Goal: Complete application form: Complete application form

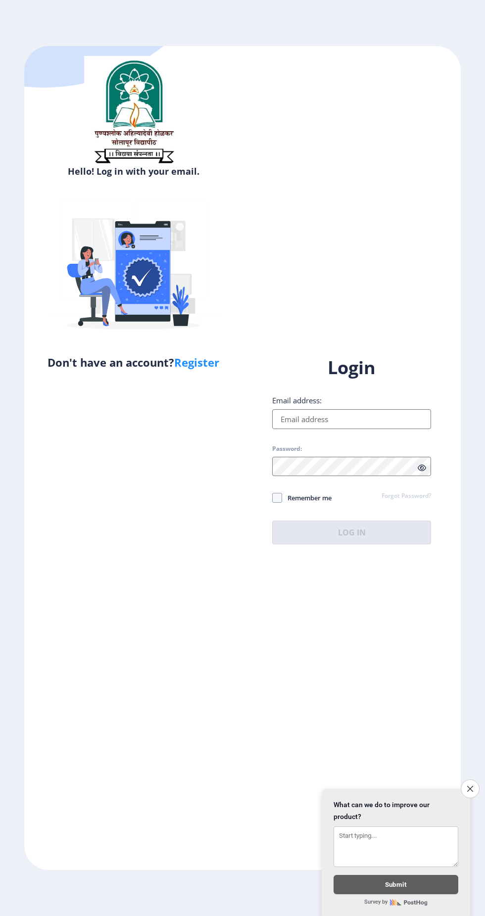
click at [329, 429] on input "Email address:" at bounding box center [351, 419] width 159 height 20
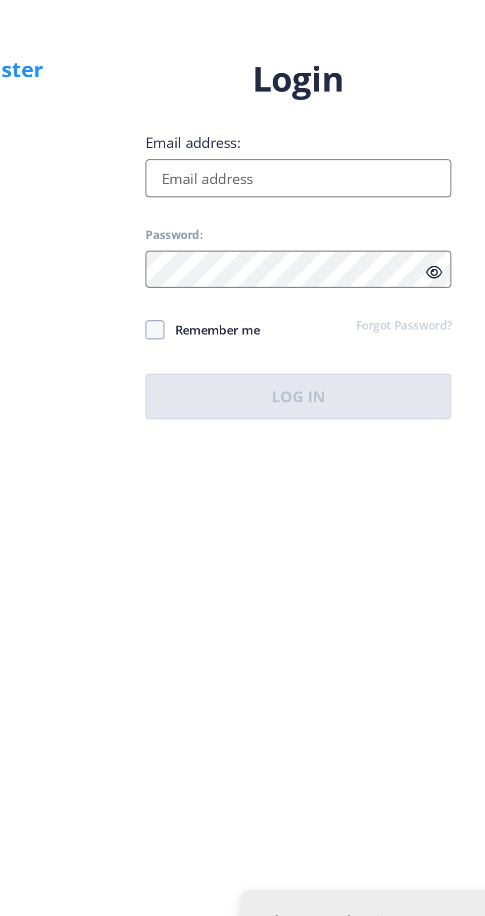
type input "[EMAIL_ADDRESS][DOMAIN_NAME]"
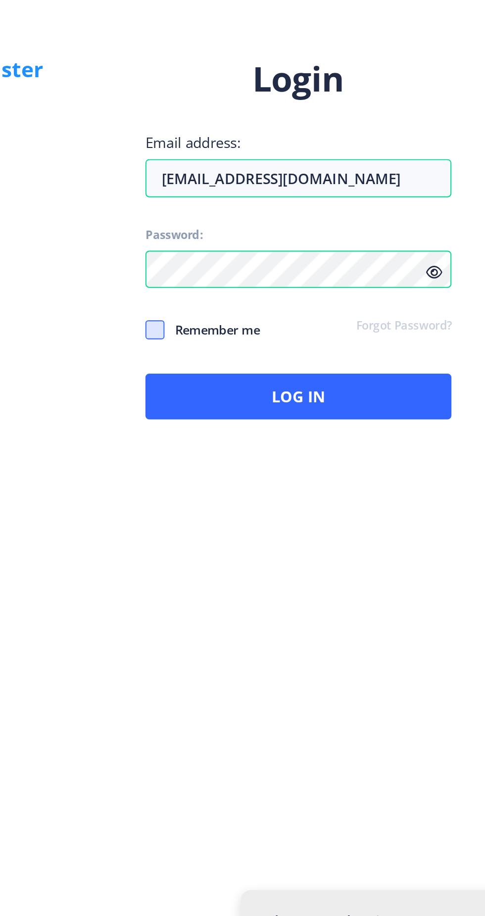
click at [276, 503] on span at bounding box center [277, 498] width 10 height 10
click at [273, 498] on input "Remember me" at bounding box center [272, 498] width 0 height 0
checkbox input "true"
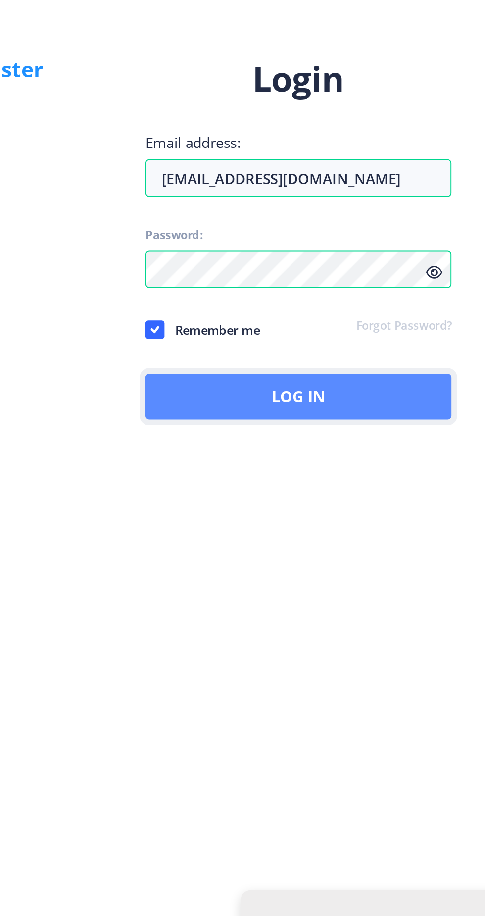
click at [359, 544] on button "Log In" at bounding box center [351, 533] width 159 height 24
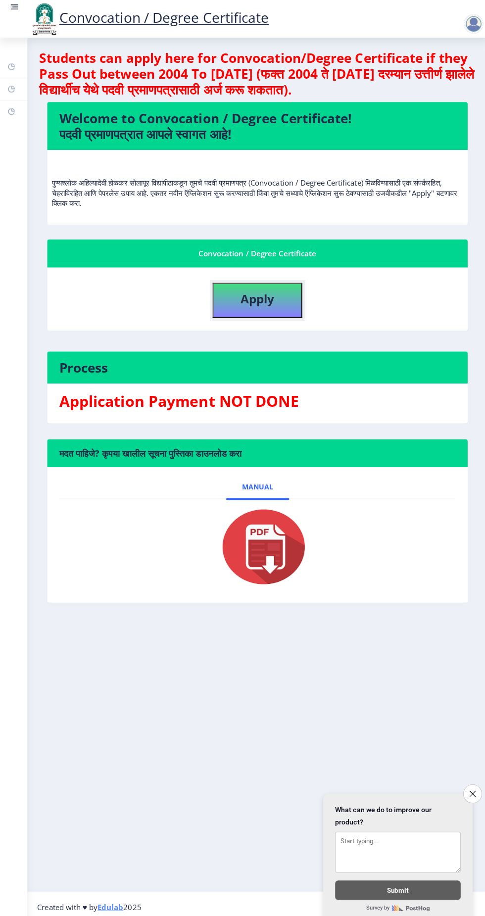
click at [257, 311] on button "Apply" at bounding box center [256, 298] width 89 height 35
select select
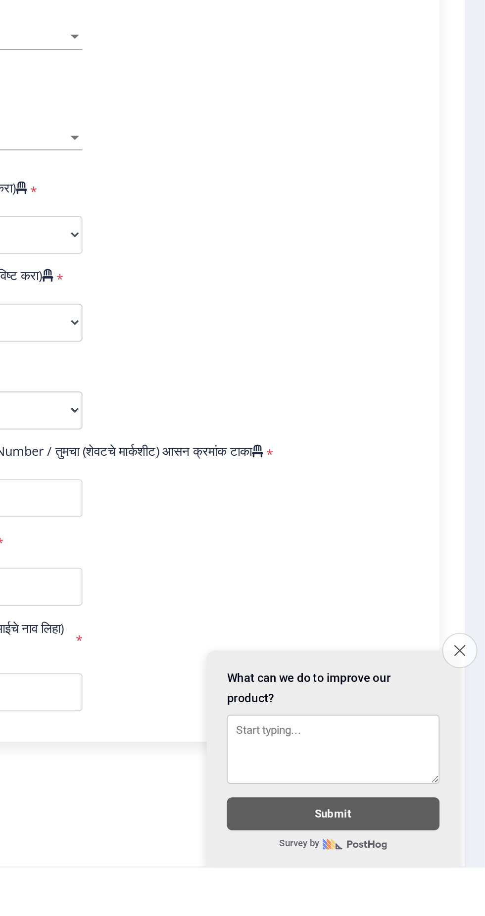
click at [468, 792] on icon "Close survey" at bounding box center [470, 788] width 6 height 6
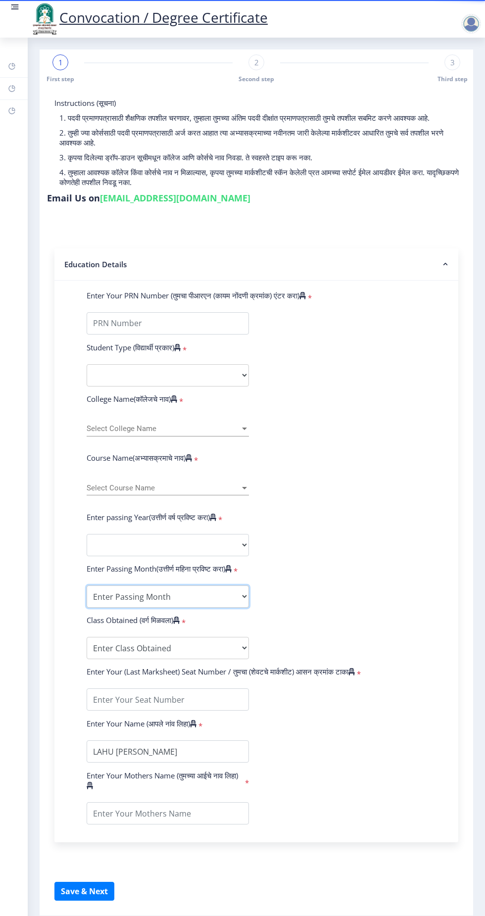
click at [174, 592] on select "Enter Passing Month March April May October November December" at bounding box center [168, 596] width 162 height 22
select select "March"
click at [87, 585] on select "Enter Passing Month March April May October November December" at bounding box center [168, 596] width 162 height 22
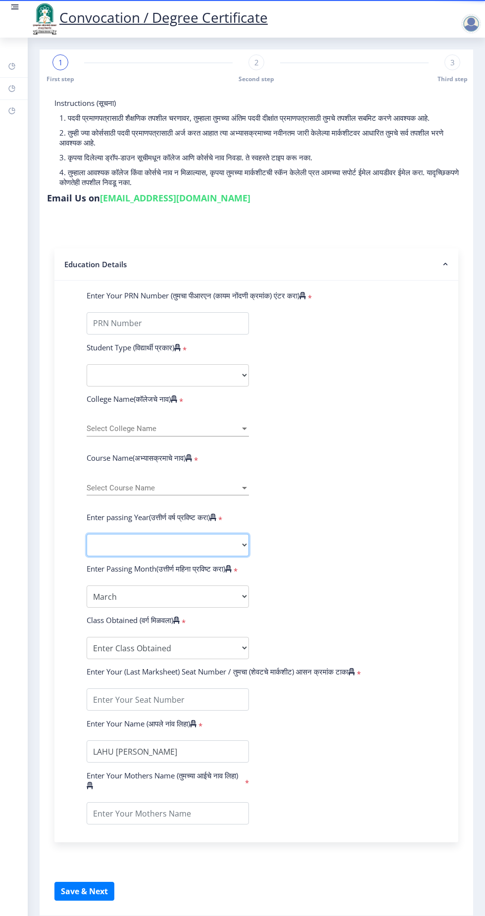
click at [176, 538] on select "2025 2024 2023 2022 2021 2020 2019 2018 2017 2016 2015 2014 2013 2012 2011 2010…" at bounding box center [168, 545] width 162 height 22
select select "2012"
click at [87, 534] on select "2025 2024 2023 2022 2021 2020 2019 2018 2017 2016 2015 2014 2013 2012 2011 2010…" at bounding box center [168, 545] width 162 height 22
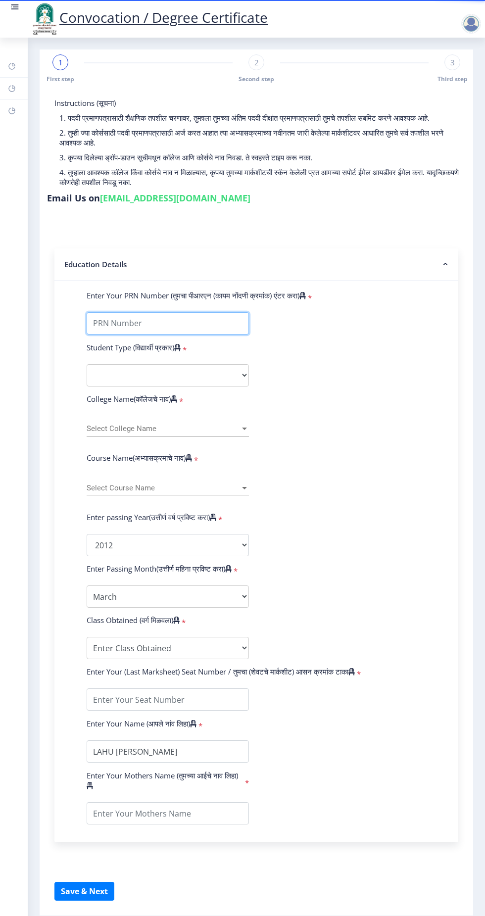
click at [172, 323] on input "Enter Your PRN Number (तुमचा पीआरएन (कायम नोंदणी क्रमांक) एंटर करा)" at bounding box center [168, 323] width 162 height 22
type input "2008032500125653"
click at [183, 374] on select "Select Student Type Regular External" at bounding box center [168, 375] width 162 height 22
select select "Regular"
click at [87, 364] on select "Select Student Type Regular External" at bounding box center [168, 375] width 162 height 22
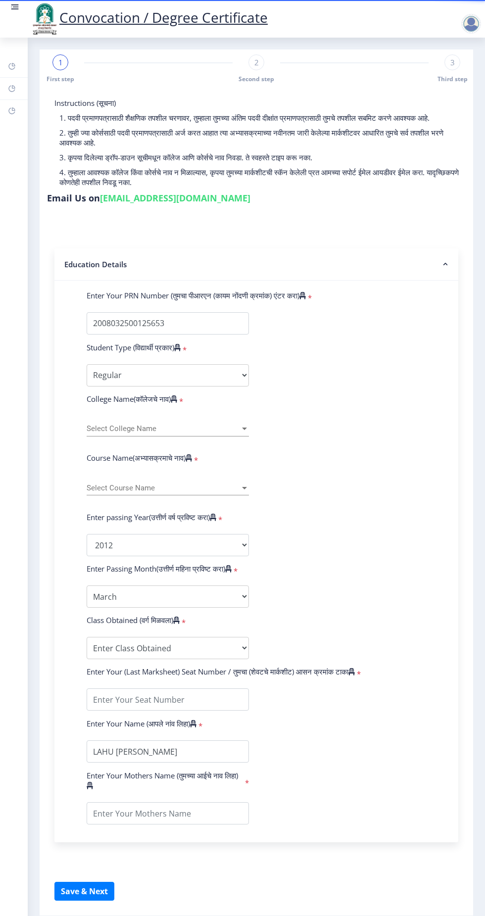
click at [160, 426] on span "Select College Name" at bounding box center [163, 429] width 153 height 8
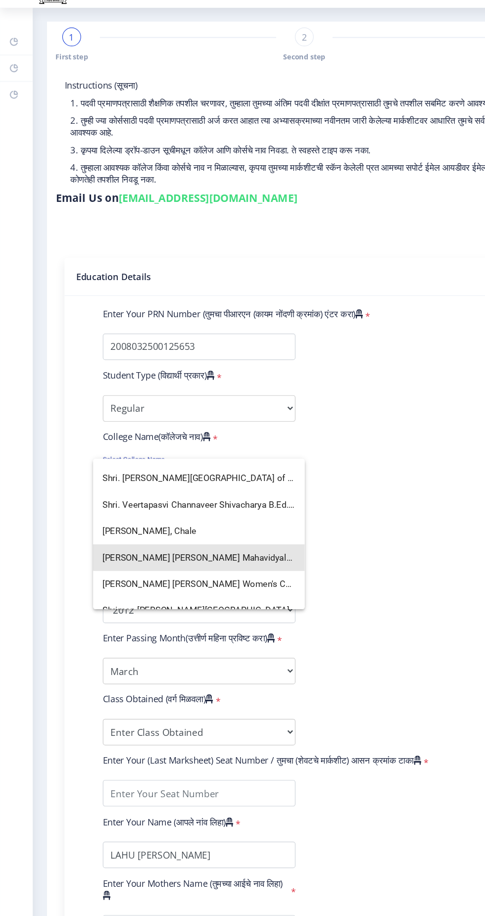
scroll to position [2740, 0]
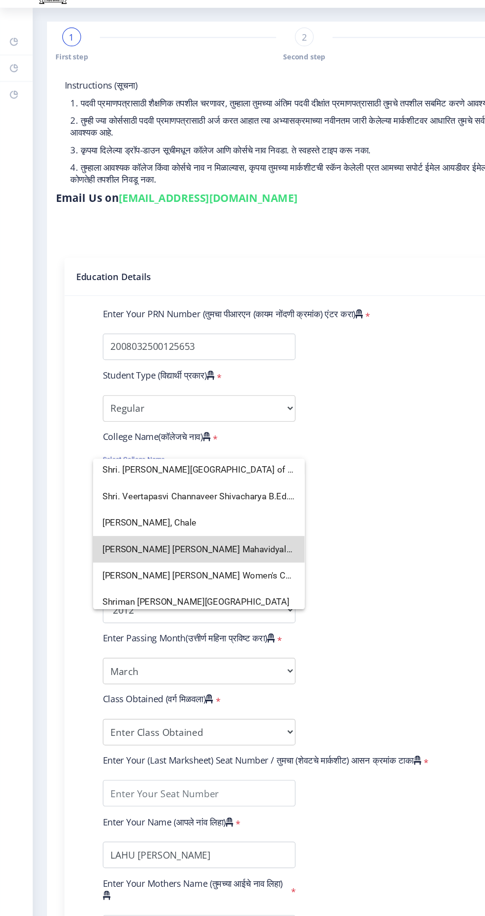
click at [211, 495] on span "[PERSON_NAME] [PERSON_NAME] Mahavidyalaya" at bounding box center [168, 494] width 162 height 22
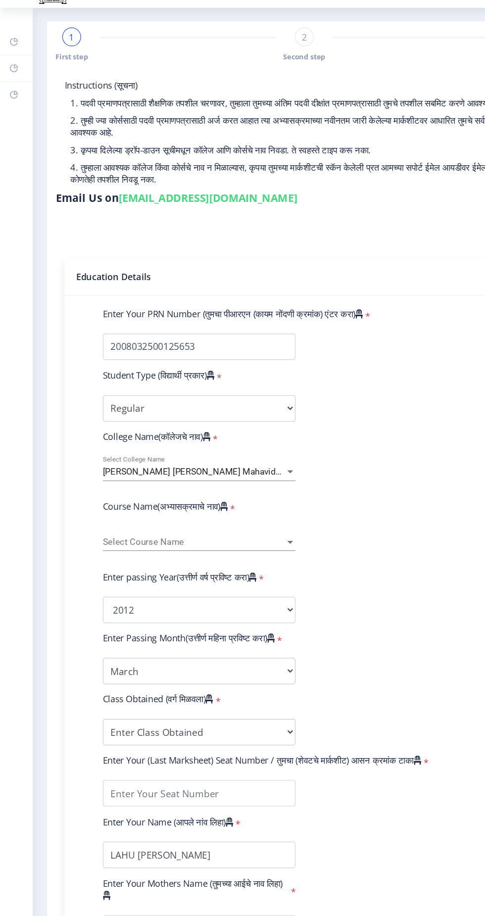
click at [142, 485] on span "Select Course Name" at bounding box center [163, 488] width 153 height 8
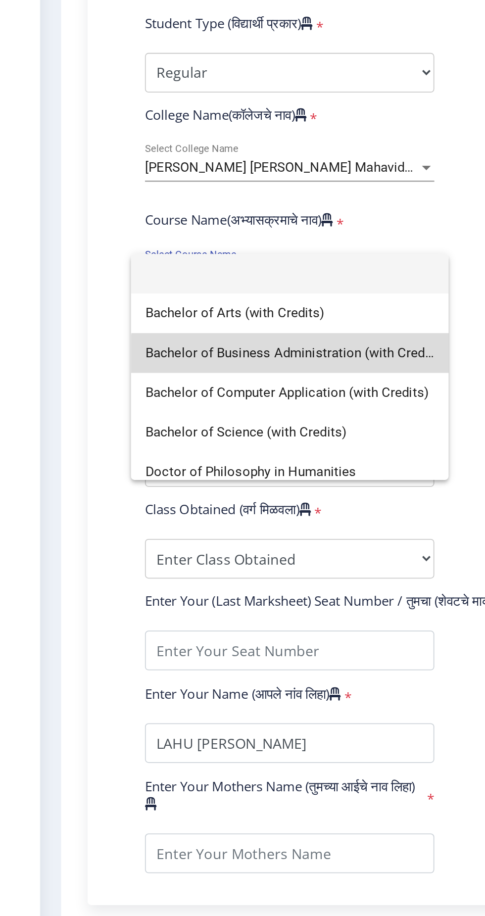
click at [175, 536] on span "Bachelor of Business Administration (with Credits)" at bounding box center [168, 533] width 162 height 22
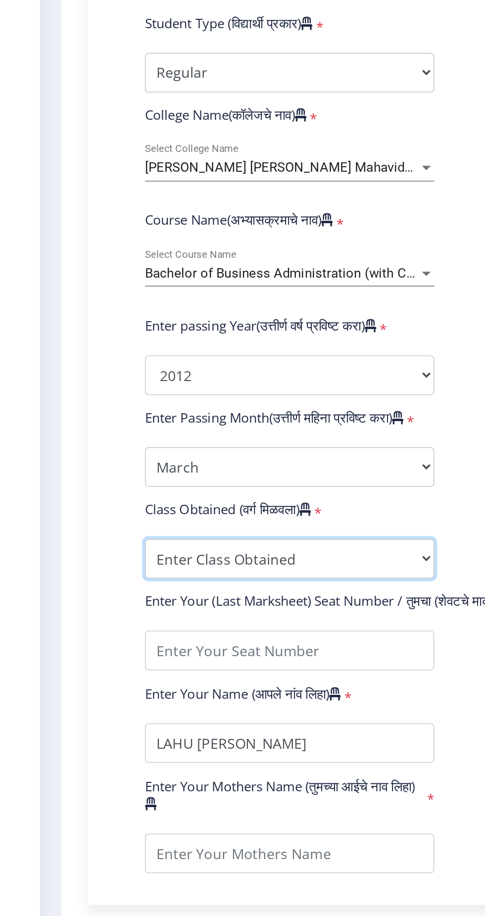
click at [169, 644] on select "Enter Class Obtained FIRST CLASS WITH DISTINCTION FIRST CLASS HIGHER SECOND CLA…" at bounding box center [168, 648] width 162 height 22
select select "FIRST CLASS"
click at [87, 637] on select "Enter Class Obtained FIRST CLASS WITH DISTINCTION FIRST CLASS HIGHER SECOND CLA…" at bounding box center [168, 648] width 162 height 22
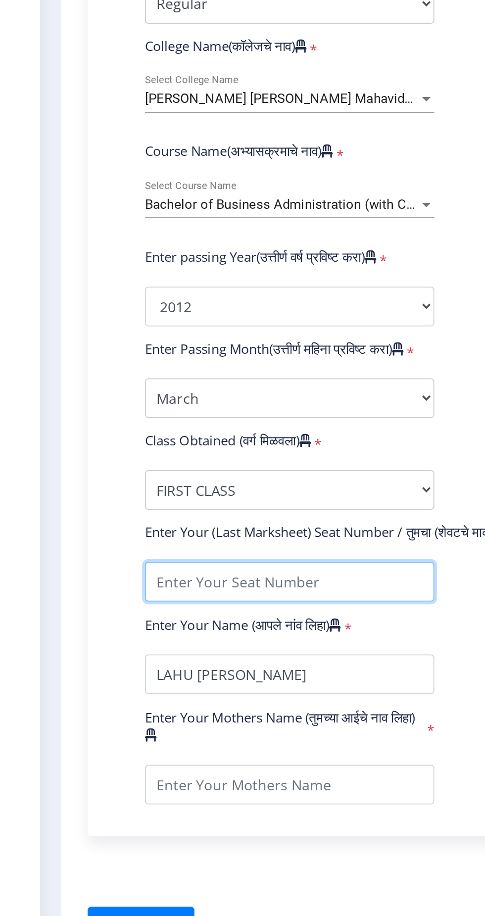
click at [176, 696] on input "textarea" at bounding box center [168, 699] width 162 height 22
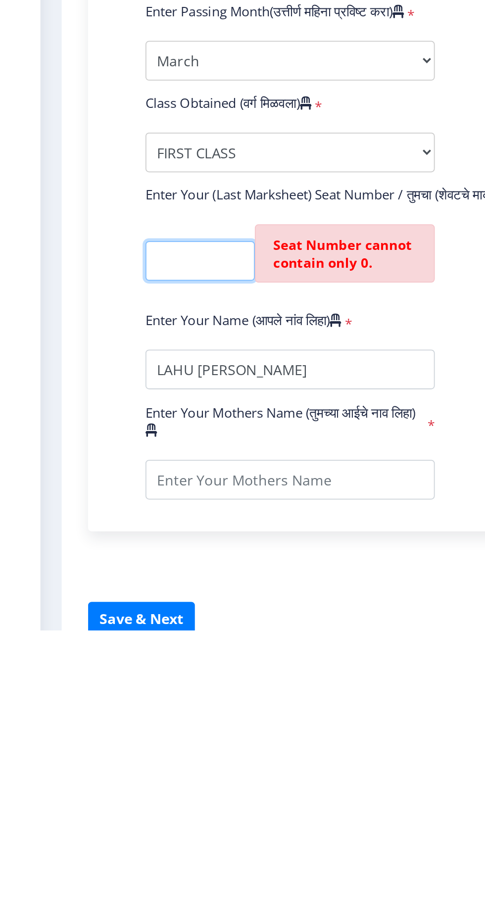
scroll to position [0, 0]
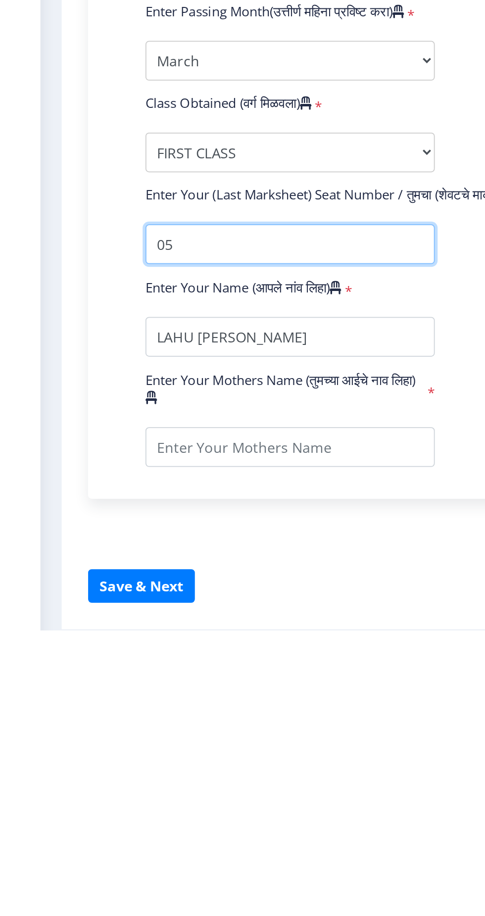
click at [125, 702] on input "textarea" at bounding box center [168, 699] width 162 height 22
type input "0"
click at [132, 700] on input "textarea" at bounding box center [168, 699] width 162 height 22
type input "4"
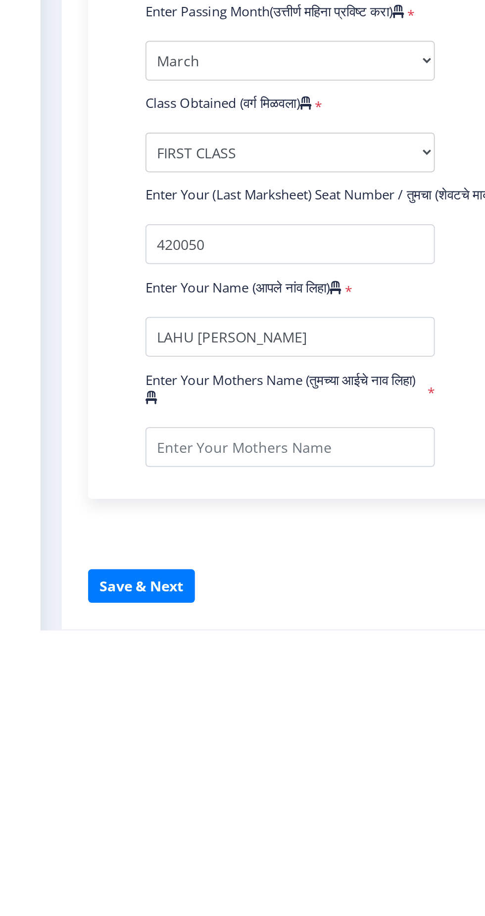
click at [68, 725] on div "Enter Your PRN Number (तुमचा पीआरएन (कायम नोंदणी क्रमांक) एंटर करा) * Student T…" at bounding box center [256, 557] width 384 height 534
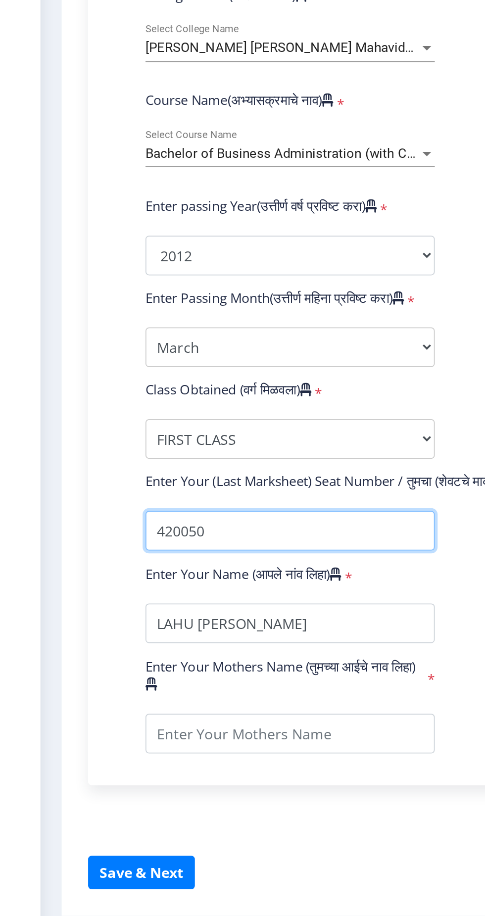
click at [147, 700] on input "textarea" at bounding box center [168, 699] width 162 height 22
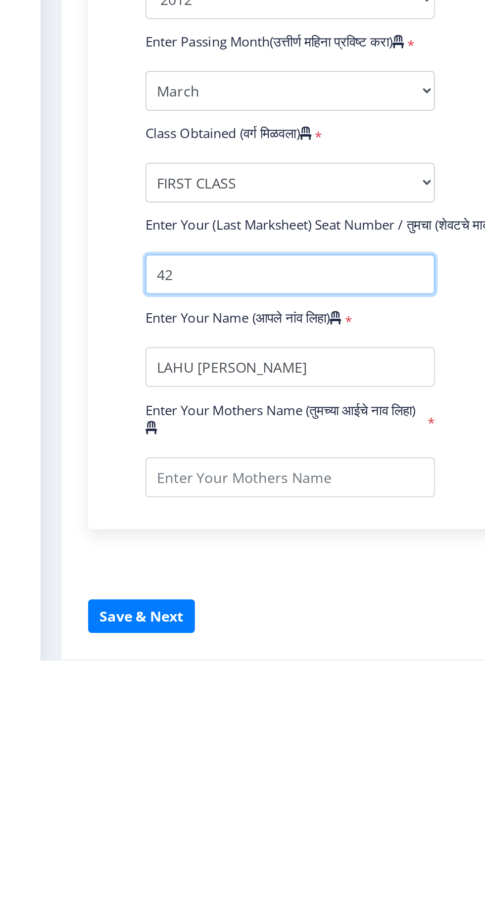
type input "4"
click at [139, 699] on input "textarea" at bounding box center [168, 699] width 162 height 22
type input "4"
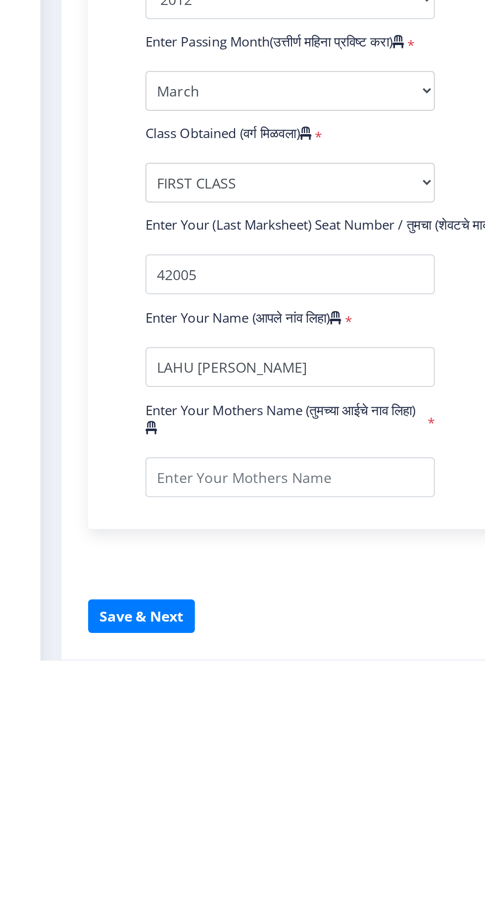
click at [72, 716] on div "Enter Your PRN Number (तुमचा पीआरएन (कायम नोंदणी क्रमांक) एंटर करा) * Student T…" at bounding box center [256, 557] width 369 height 534
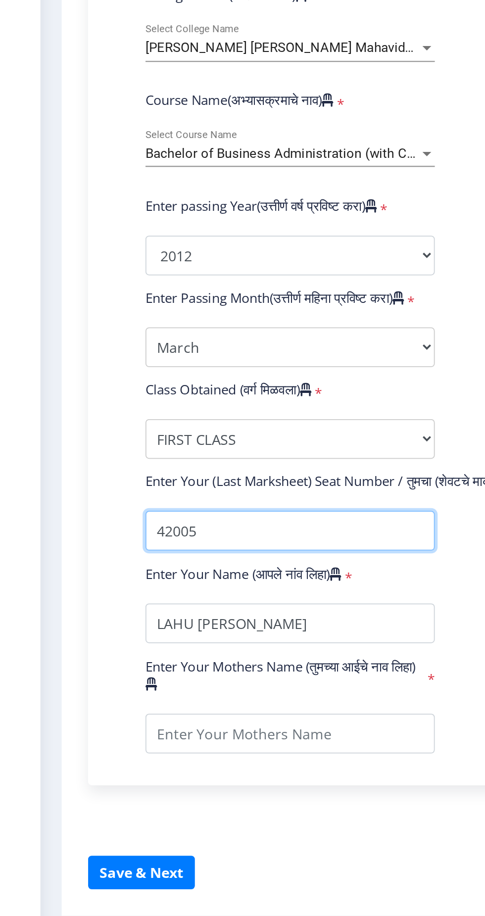
click at [222, 701] on input "textarea" at bounding box center [168, 699] width 162 height 22
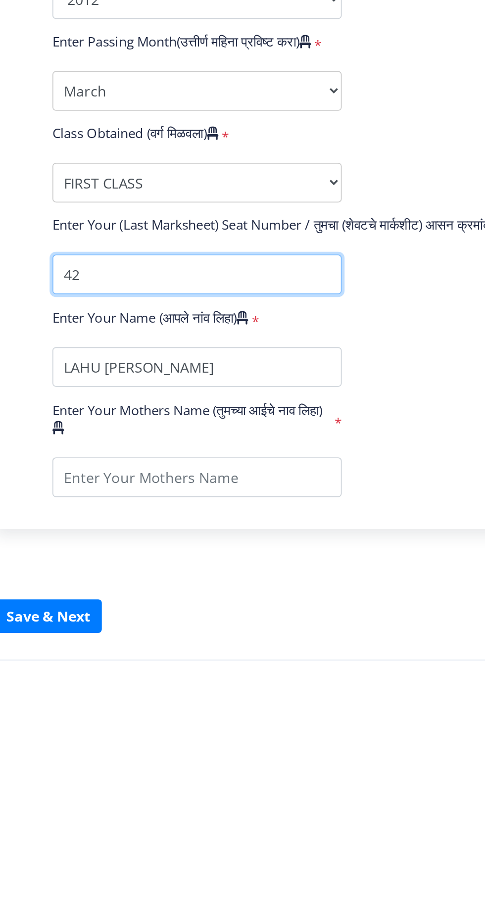
type input "4"
type input "5"
click at [109, 700] on input "textarea" at bounding box center [168, 699] width 162 height 22
type input "54200"
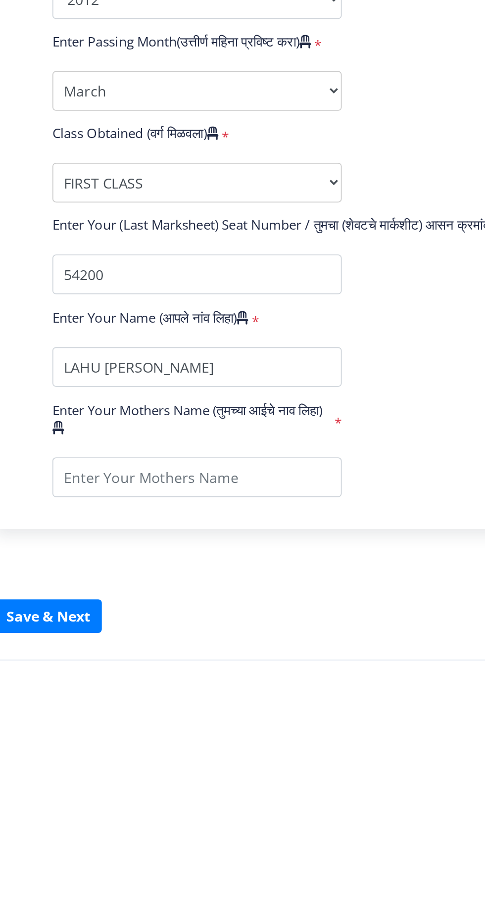
click at [62, 696] on div "Enter Your PRN Number (तुमचा पीआरएन (कायम नोंदणी क्रमांक) एंटर करा) * Student T…" at bounding box center [256, 562] width 404 height 562
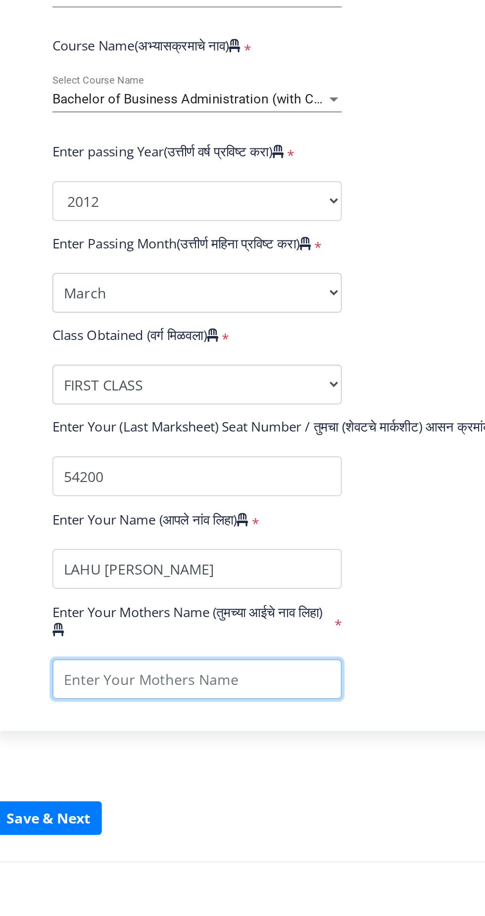
click at [193, 813] on input "textarea" at bounding box center [168, 813] width 162 height 22
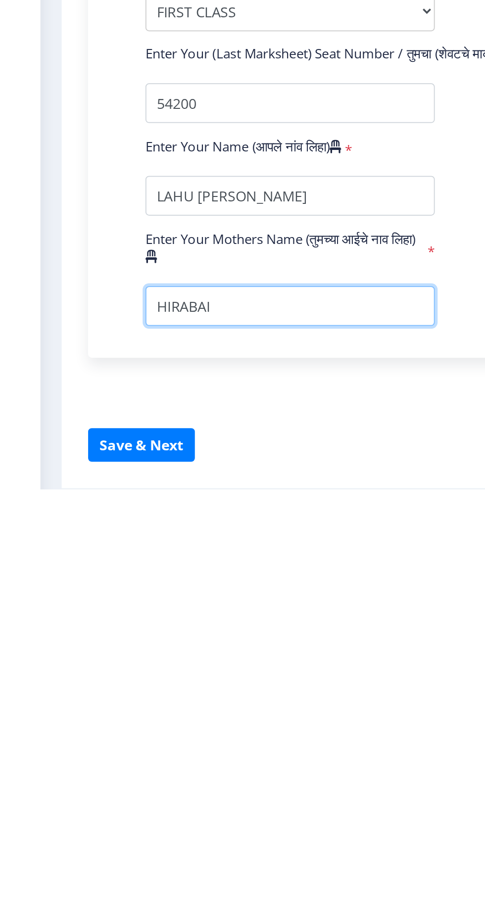
type input "HIRABAI"
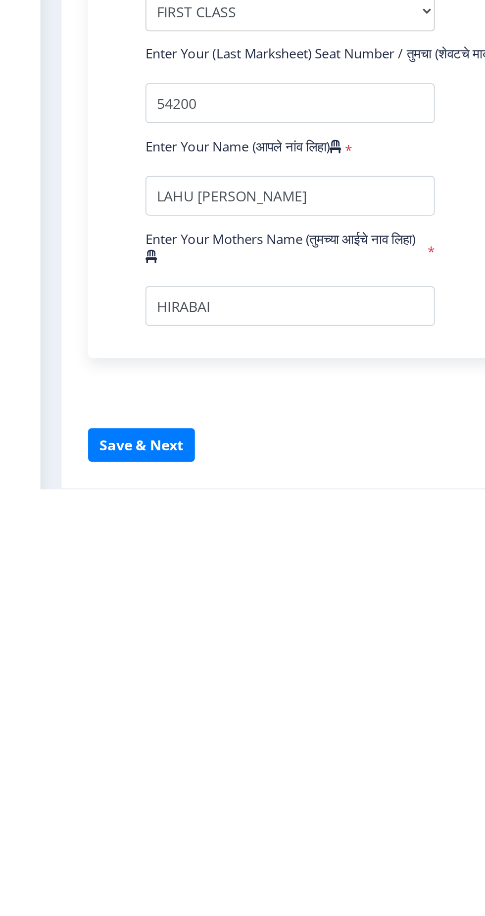
click at [51, 838] on div "Instructions (सूचना) 1. पदवी प्रमाणपत्रासाठी शैक्षणिक तपशील चरणावर, तुम्हाला तु…" at bounding box center [257, 499] width 424 height 822
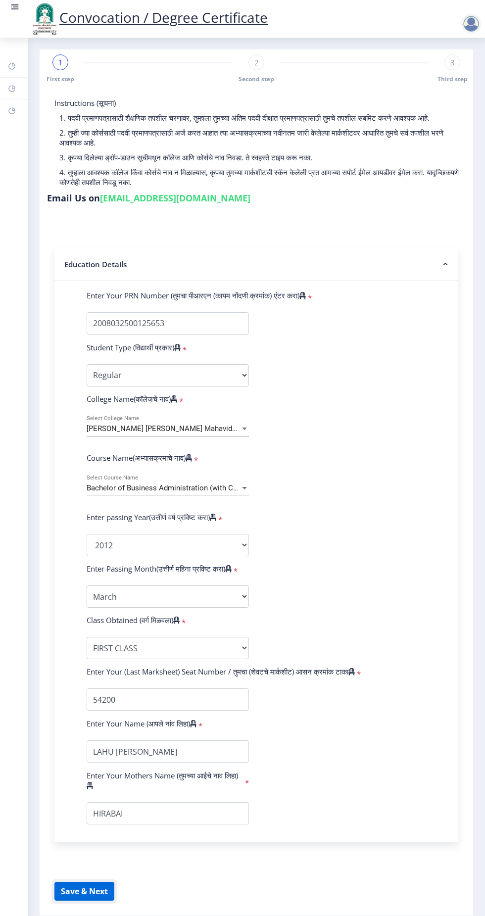
click at [88, 891] on button "Save & Next" at bounding box center [84, 891] width 60 height 19
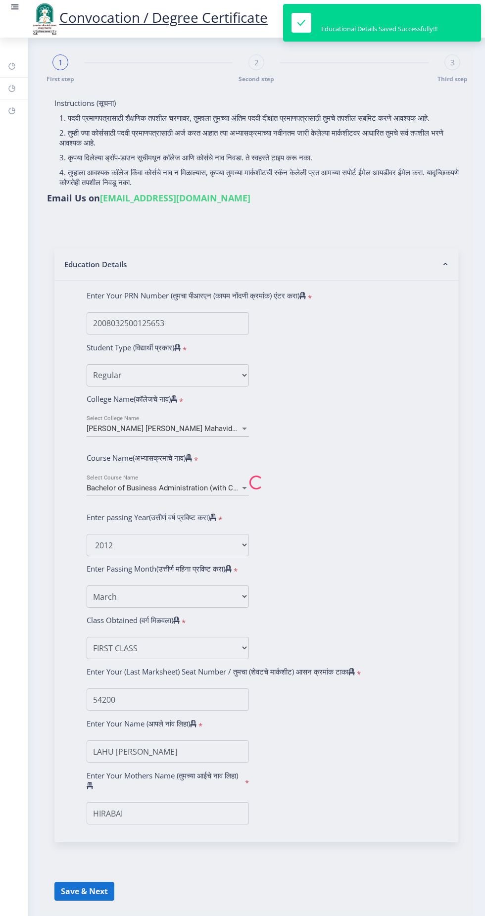
select select
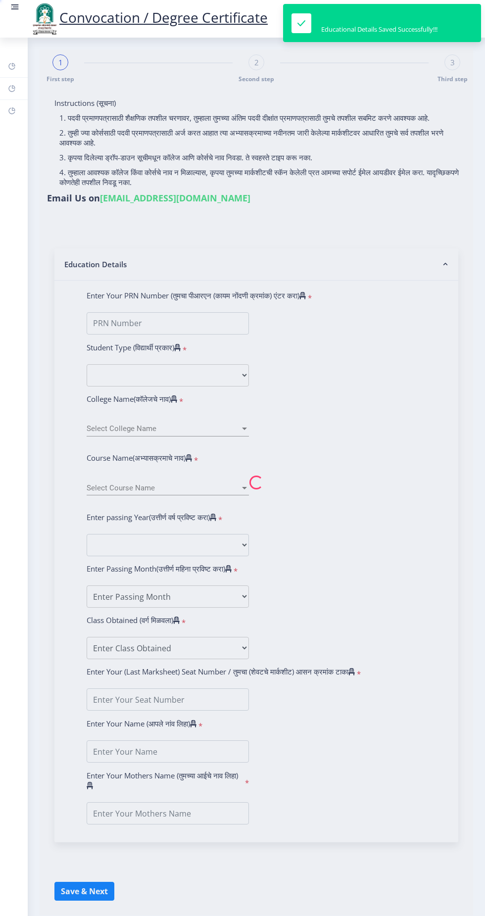
type input "LAHU [PERSON_NAME]"
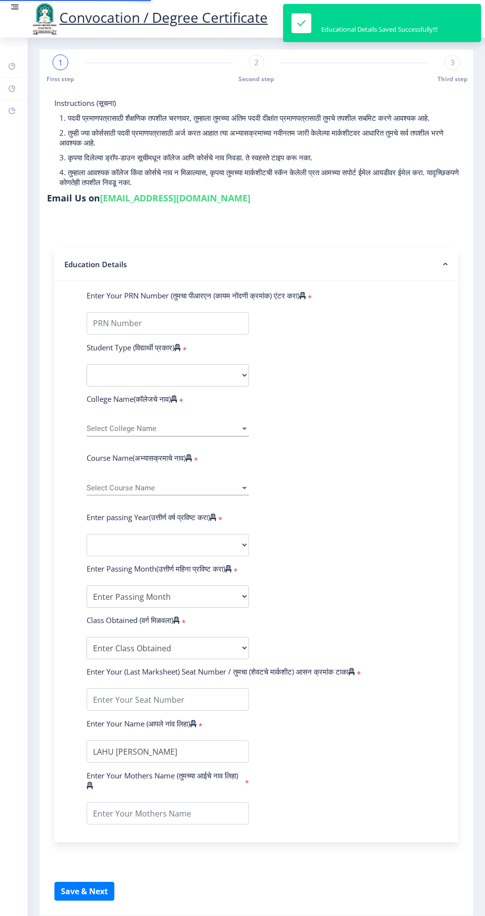
type input "2008032500125653"
select select "Regular"
select select "2012"
select select "March"
select select "FIRST CLASS"
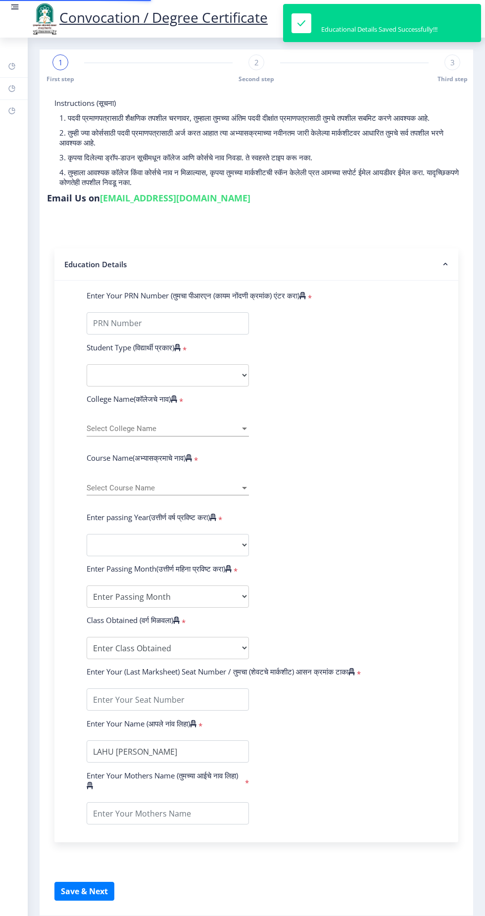
type input "54200"
type input "HIRABAI"
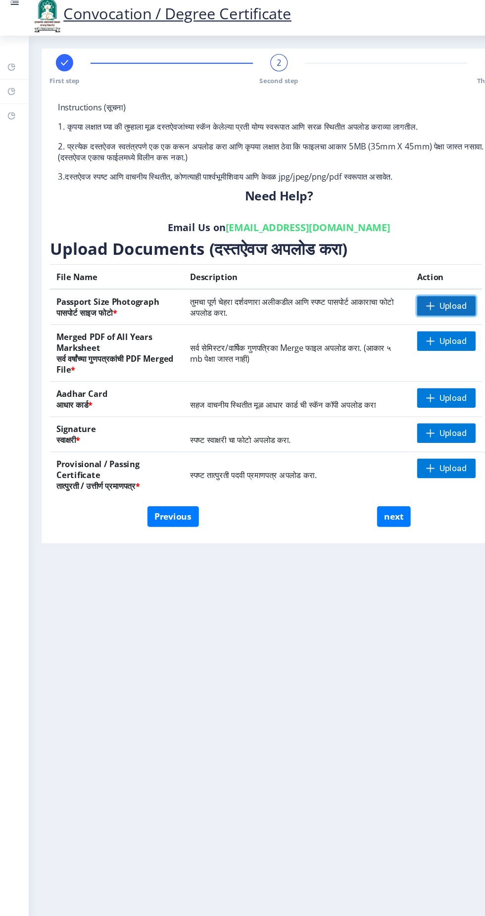
click at [407, 287] on span "Upload" at bounding box center [415, 285] width 25 height 10
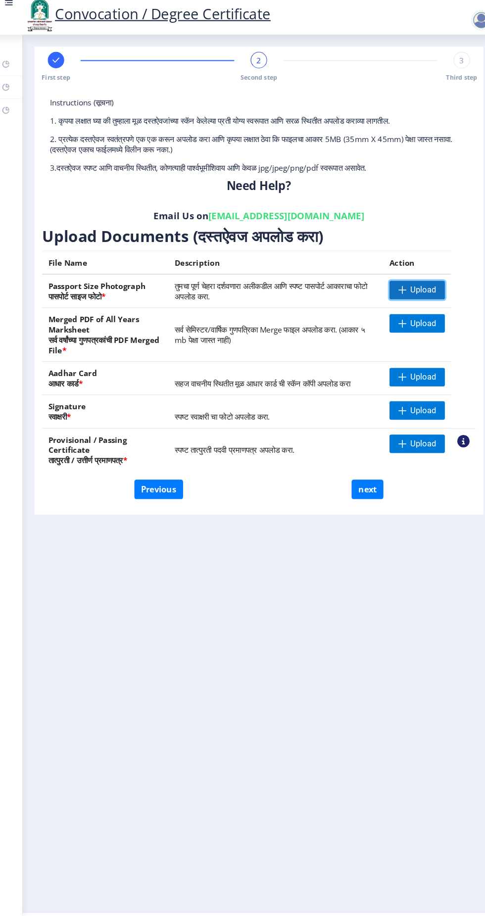
click at [411, 287] on span "Upload" at bounding box center [415, 285] width 25 height 10
click at [412, 316] on span "Upload" at bounding box center [412, 317] width 25 height 10
click at [401, 321] on span "Upload" at bounding box center [412, 317] width 25 height 10
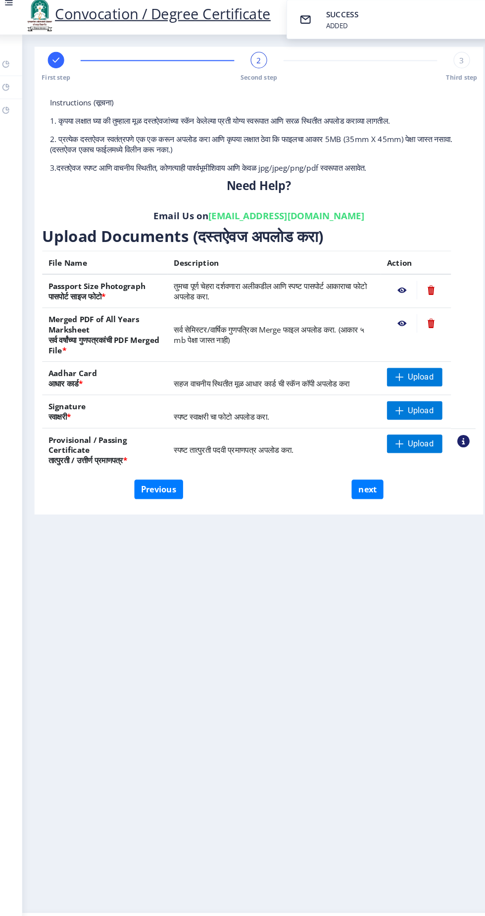
click at [431, 318] on nb-action at bounding box center [422, 317] width 27 height 18
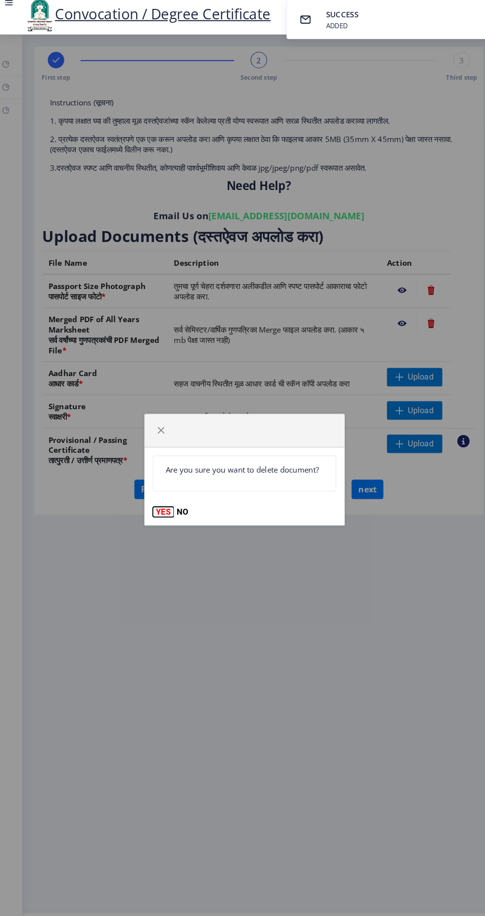
click at [165, 499] on button "YES" at bounding box center [164, 499] width 20 height 10
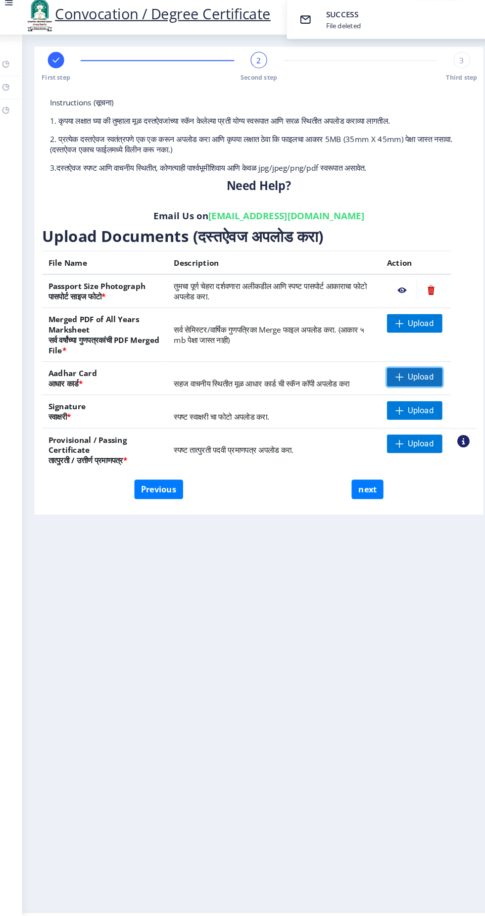
click at [408, 368] on span "Upload" at bounding box center [412, 369] width 25 height 10
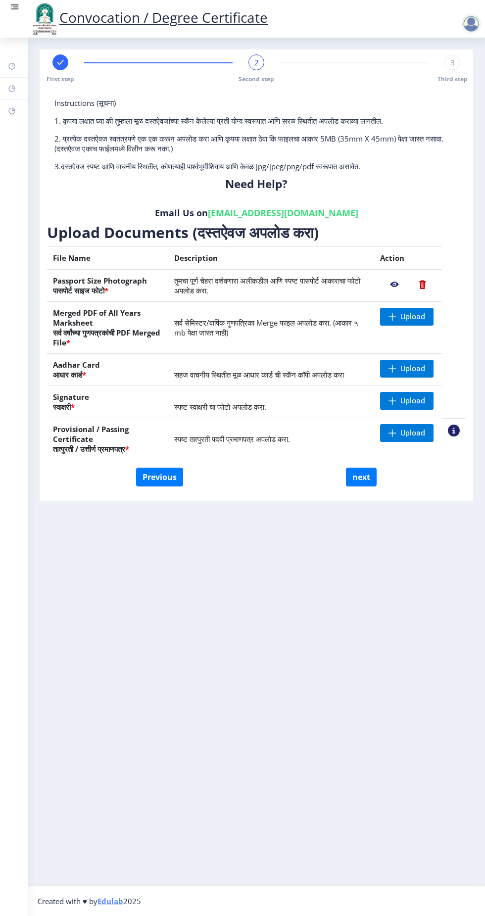
click at [258, 79] on span "Second step" at bounding box center [257, 79] width 36 height 8
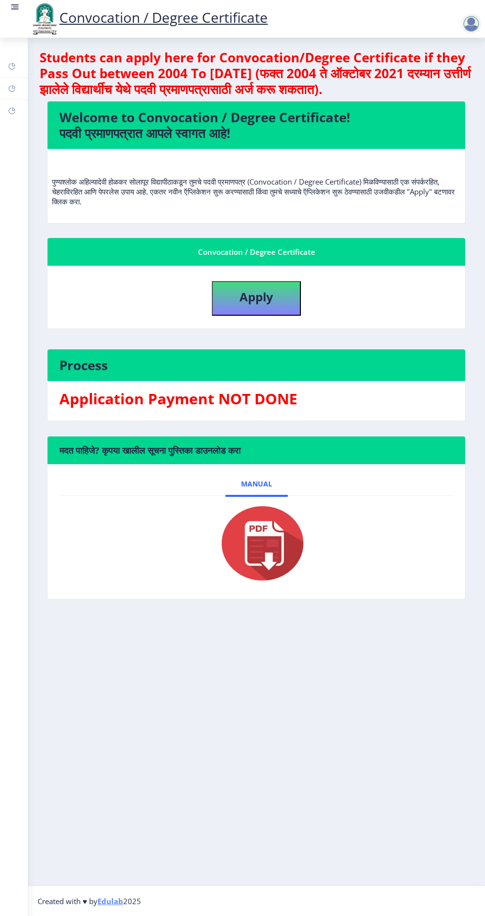
click at [256, 408] on h3 "Application Payment NOT DONE" at bounding box center [256, 399] width 394 height 20
click at [258, 298] on b "Apply" at bounding box center [256, 296] width 34 height 16
select select
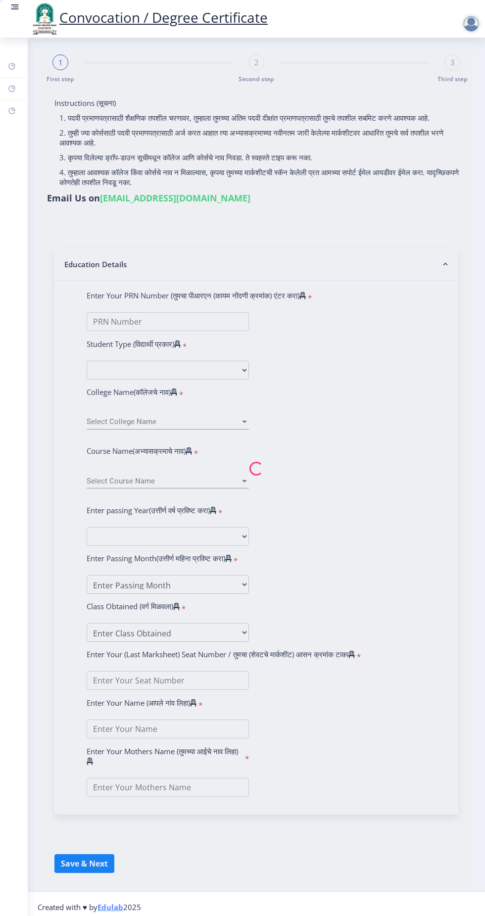
type input "LAHU [PERSON_NAME]"
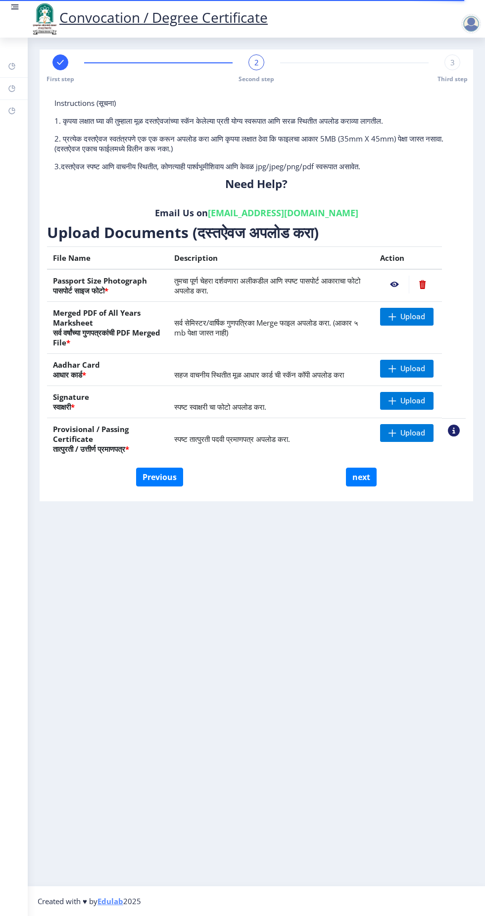
click at [259, 79] on span "Second step" at bounding box center [257, 79] width 36 height 8
click at [256, 62] on span "2" at bounding box center [256, 62] width 4 height 10
click at [58, 66] on rect at bounding box center [60, 62] width 10 height 10
select select "Regular"
select select "2012"
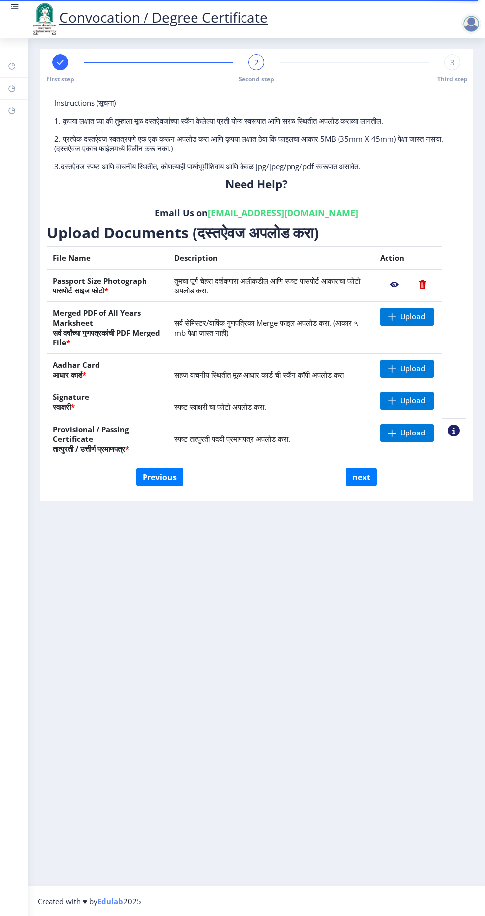
select select "March"
select select "FIRST CLASS"
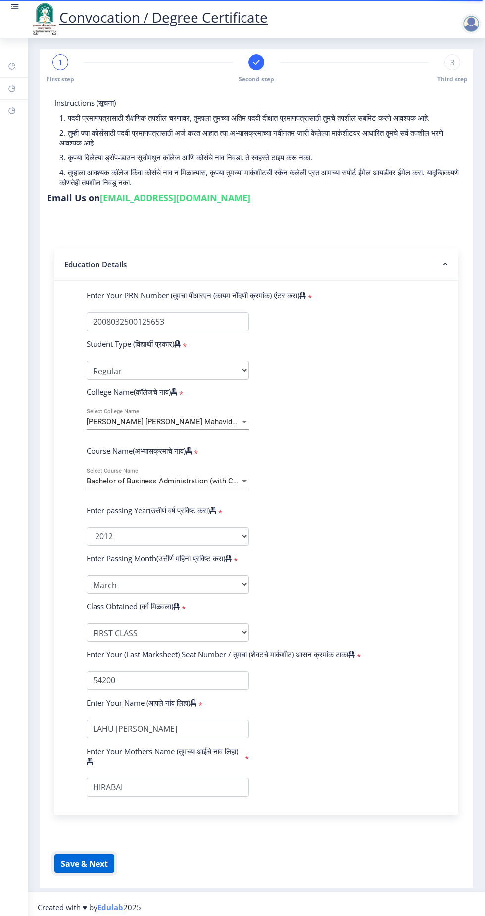
click at [88, 868] on button "Save & Next" at bounding box center [84, 863] width 60 height 19
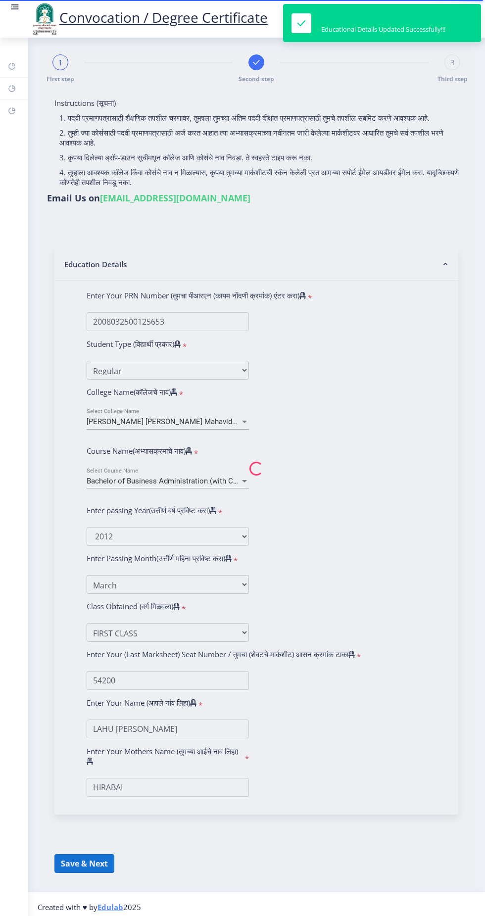
select select
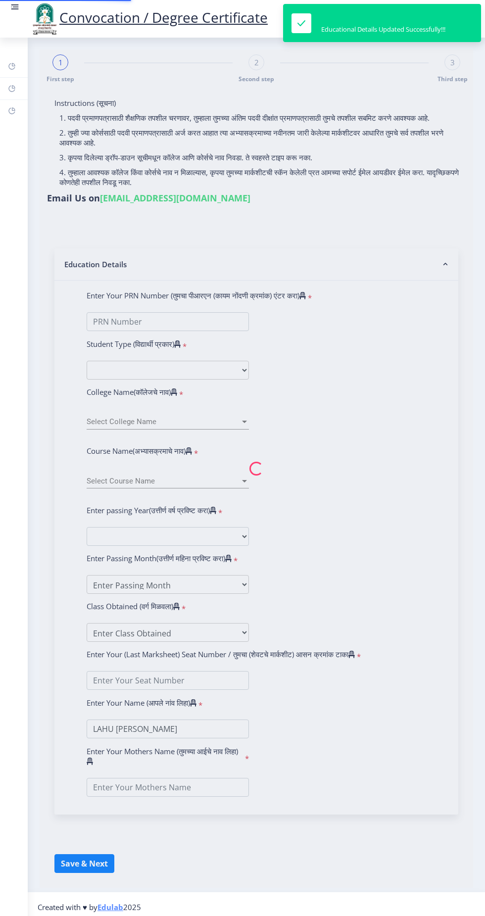
type input "2008032500125653"
select select "Regular"
select select "2012"
select select "March"
select select "FIRST CLASS"
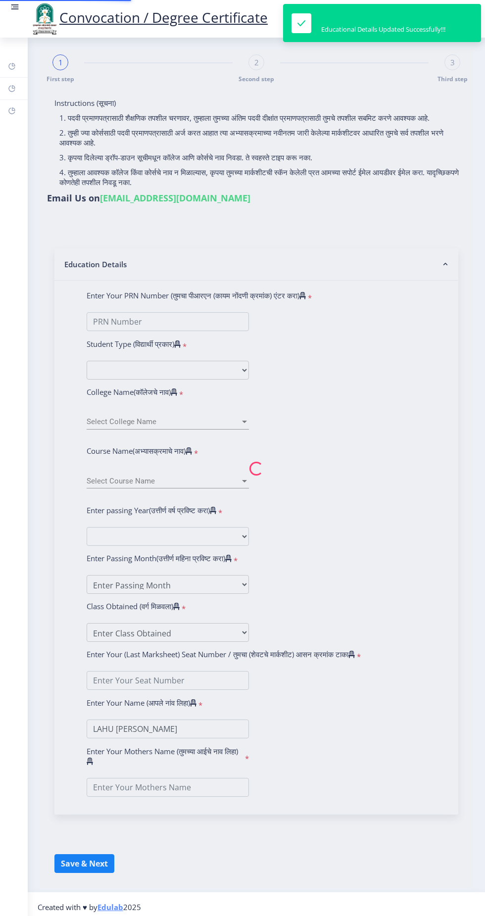
type input "54200"
type input "HIRABAI"
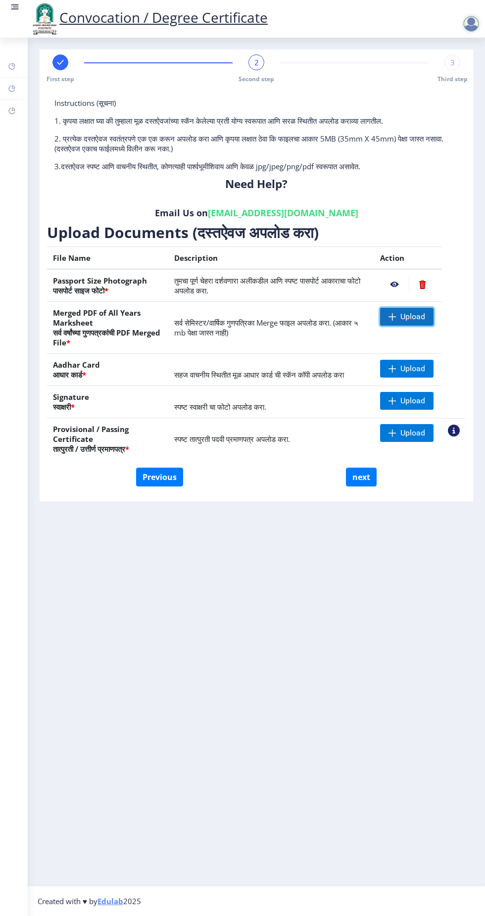
click at [408, 323] on span "Upload" at bounding box center [406, 317] width 53 height 18
click at [412, 320] on span "Upload" at bounding box center [412, 317] width 25 height 10
click at [423, 318] on nb-action at bounding box center [422, 317] width 27 height 18
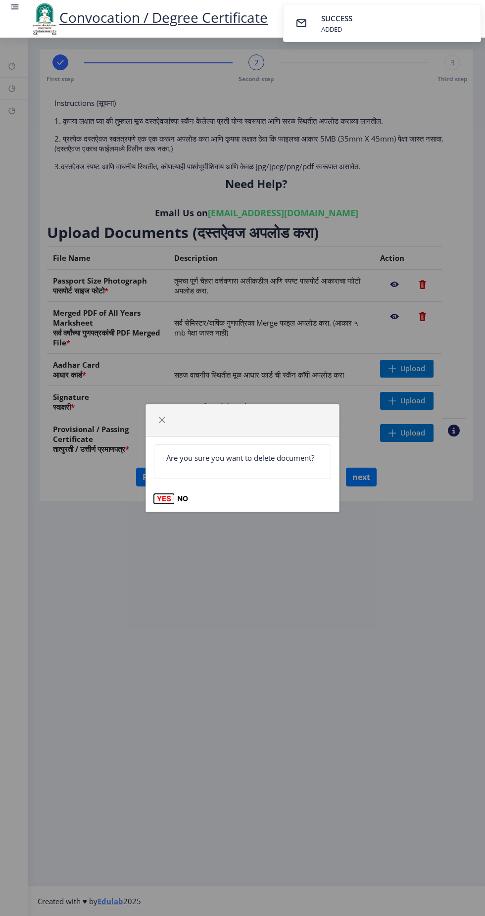
click at [165, 498] on button "YES" at bounding box center [164, 499] width 20 height 10
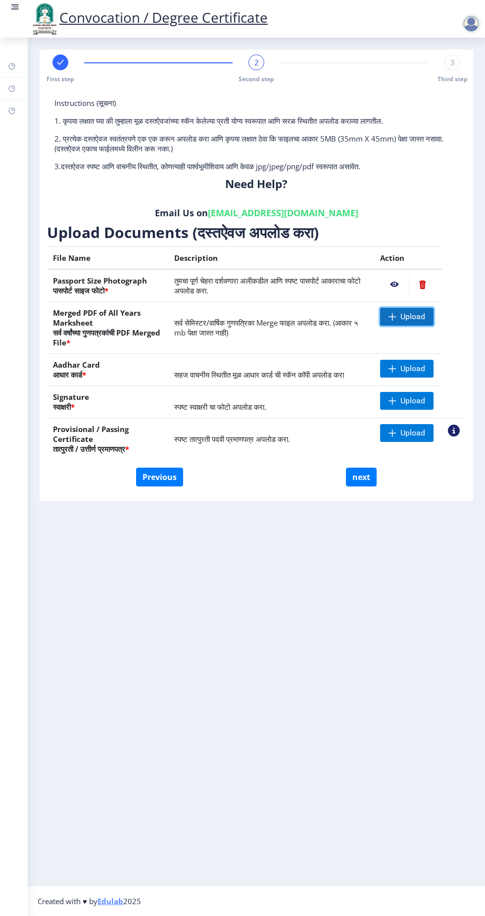
click at [402, 320] on span "Upload" at bounding box center [412, 317] width 25 height 10
click at [407, 324] on span "Upload" at bounding box center [406, 317] width 53 height 18
